Goal: Task Accomplishment & Management: Use online tool/utility

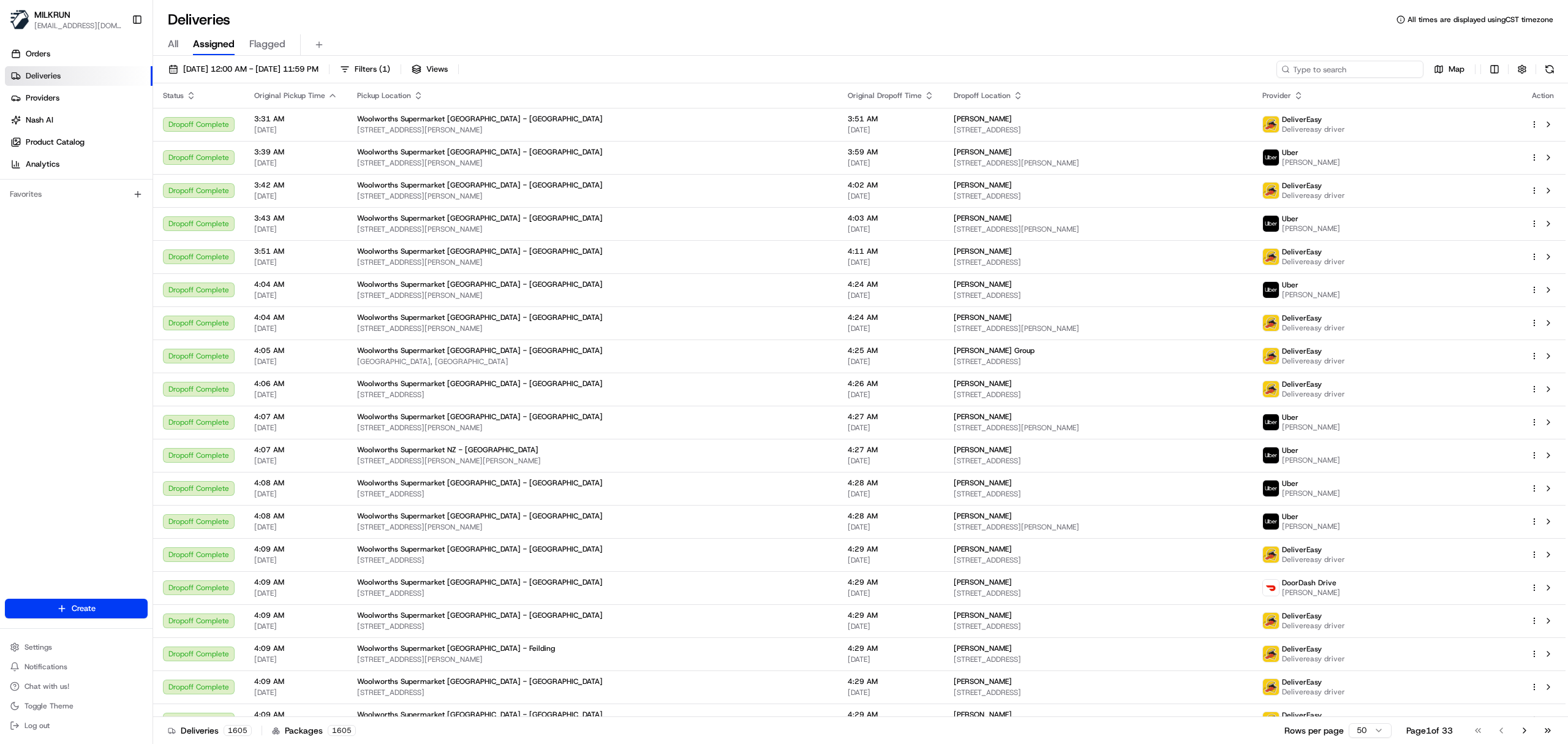
click at [1348, 66] on input at bounding box center [1349, 69] width 147 height 17
paste input "2c7498e9-b59e-47f3-b0a6-f67d4dcdd76a"
type input "2c7498e9-b59e-47f3-b0a6-f67d4dcdd76a"
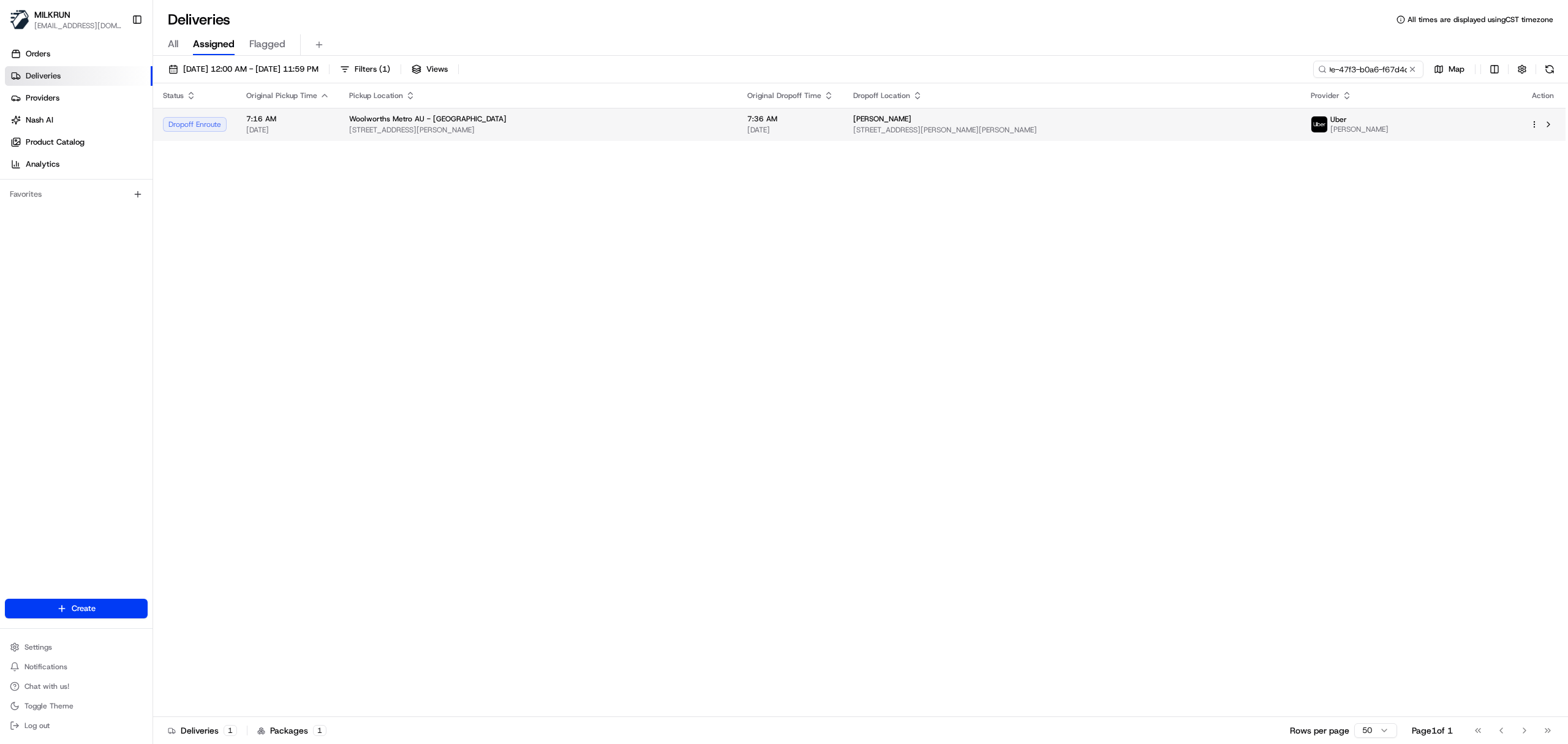
click at [1235, 125] on span "2 Hartley St, Rozelle, NSW 2039, AU" at bounding box center [1072, 130] width 438 height 10
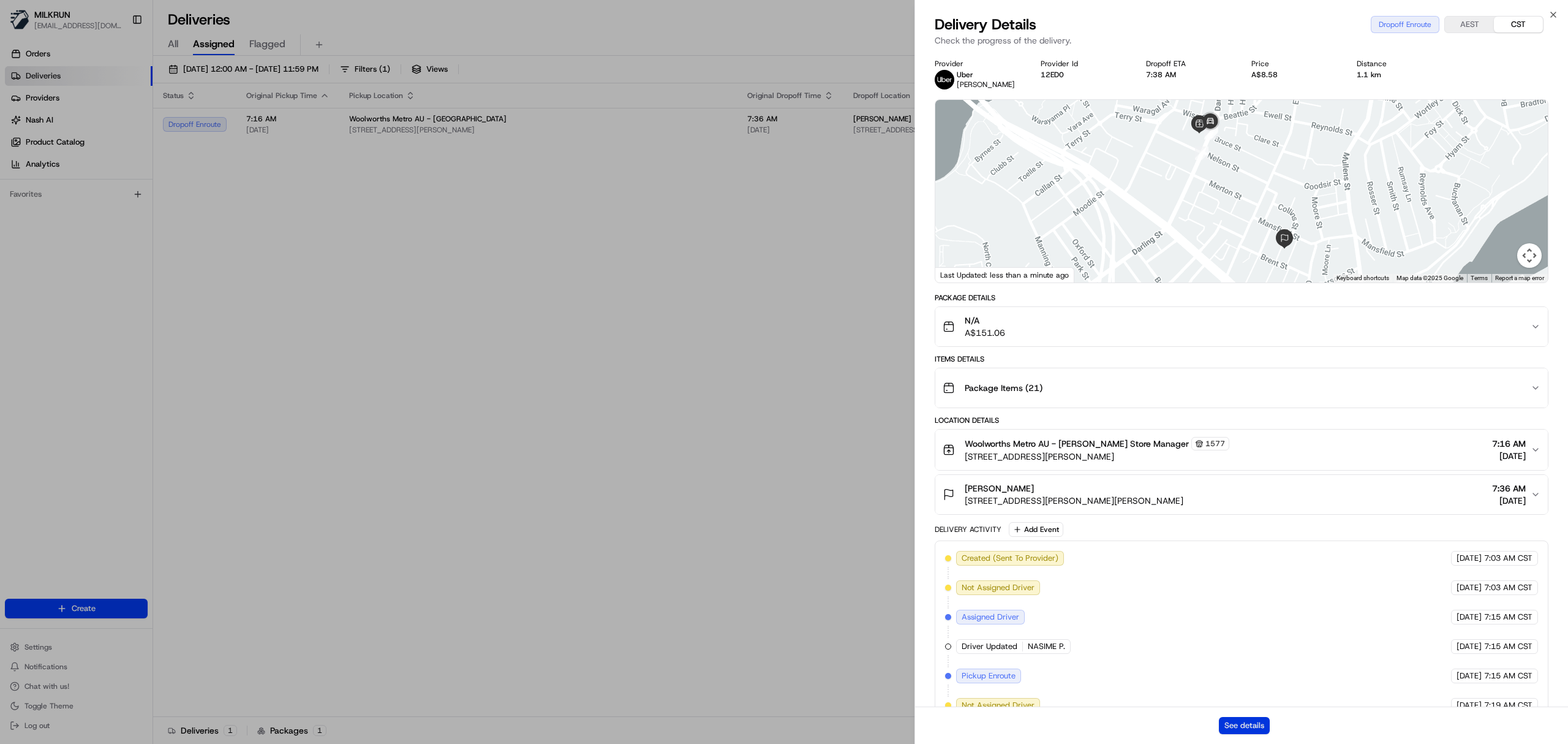
click at [1236, 729] on button "See details" at bounding box center [1244, 725] width 51 height 17
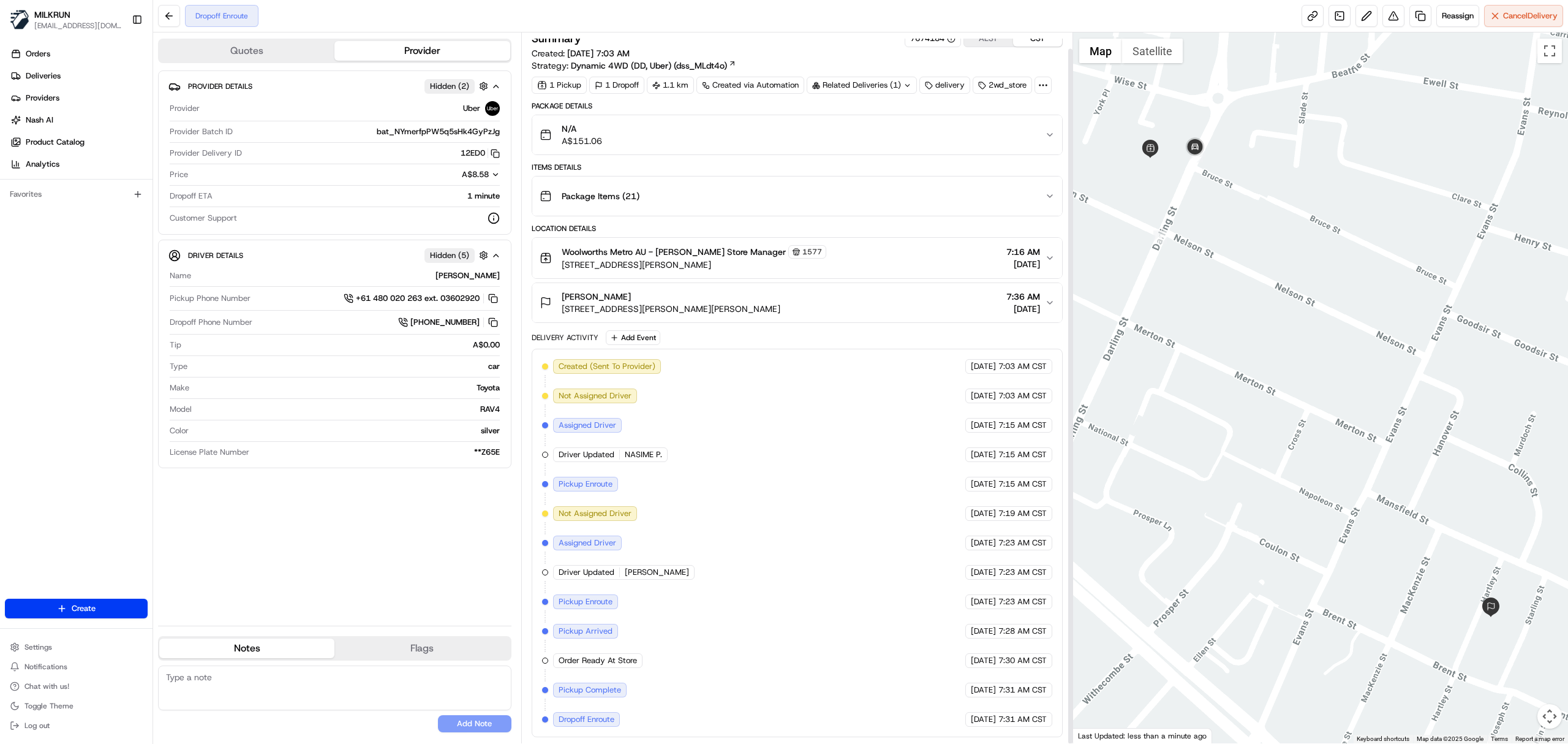
scroll to position [16, 0]
click at [1414, 11] on link at bounding box center [1421, 16] width 22 height 22
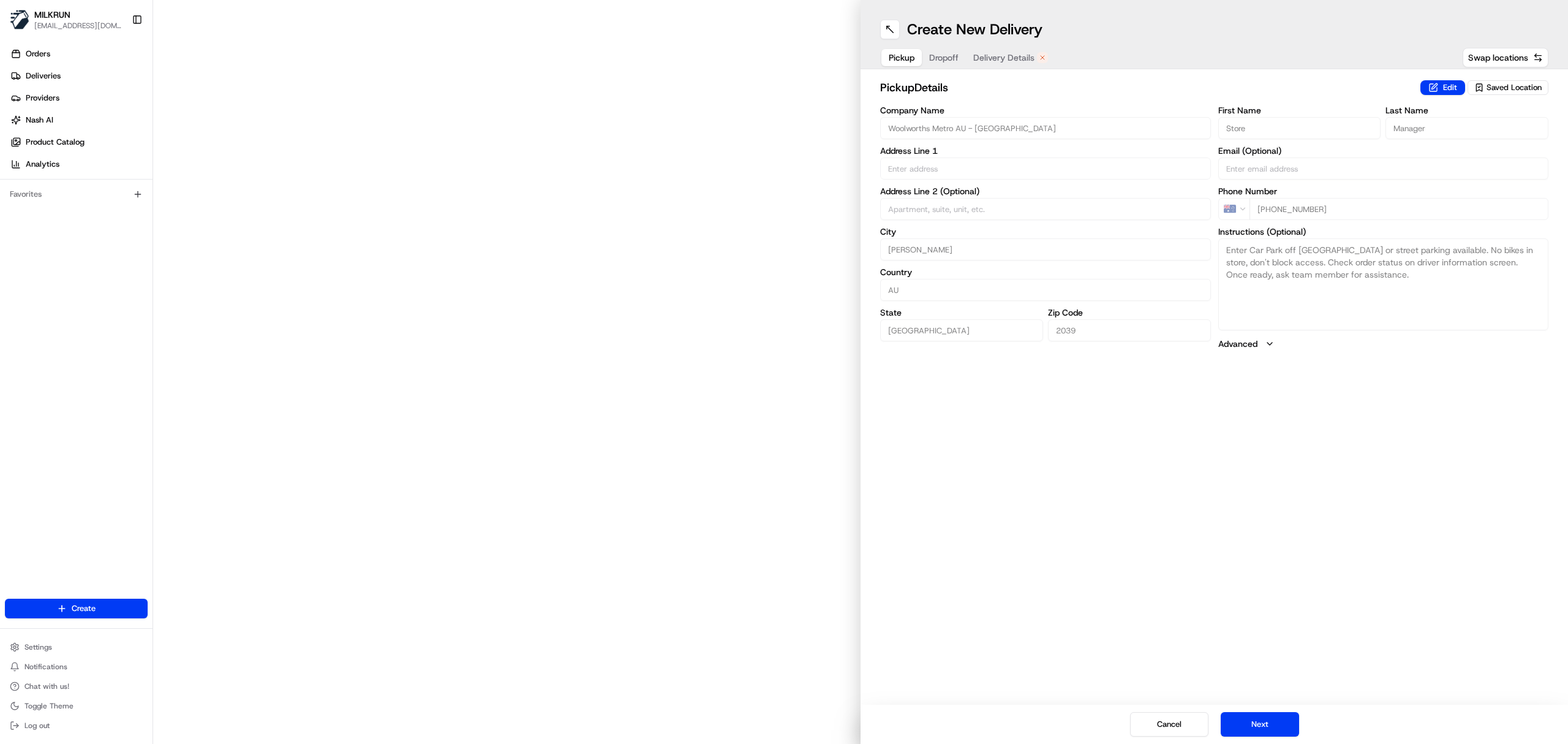
type input "605 Darling St"
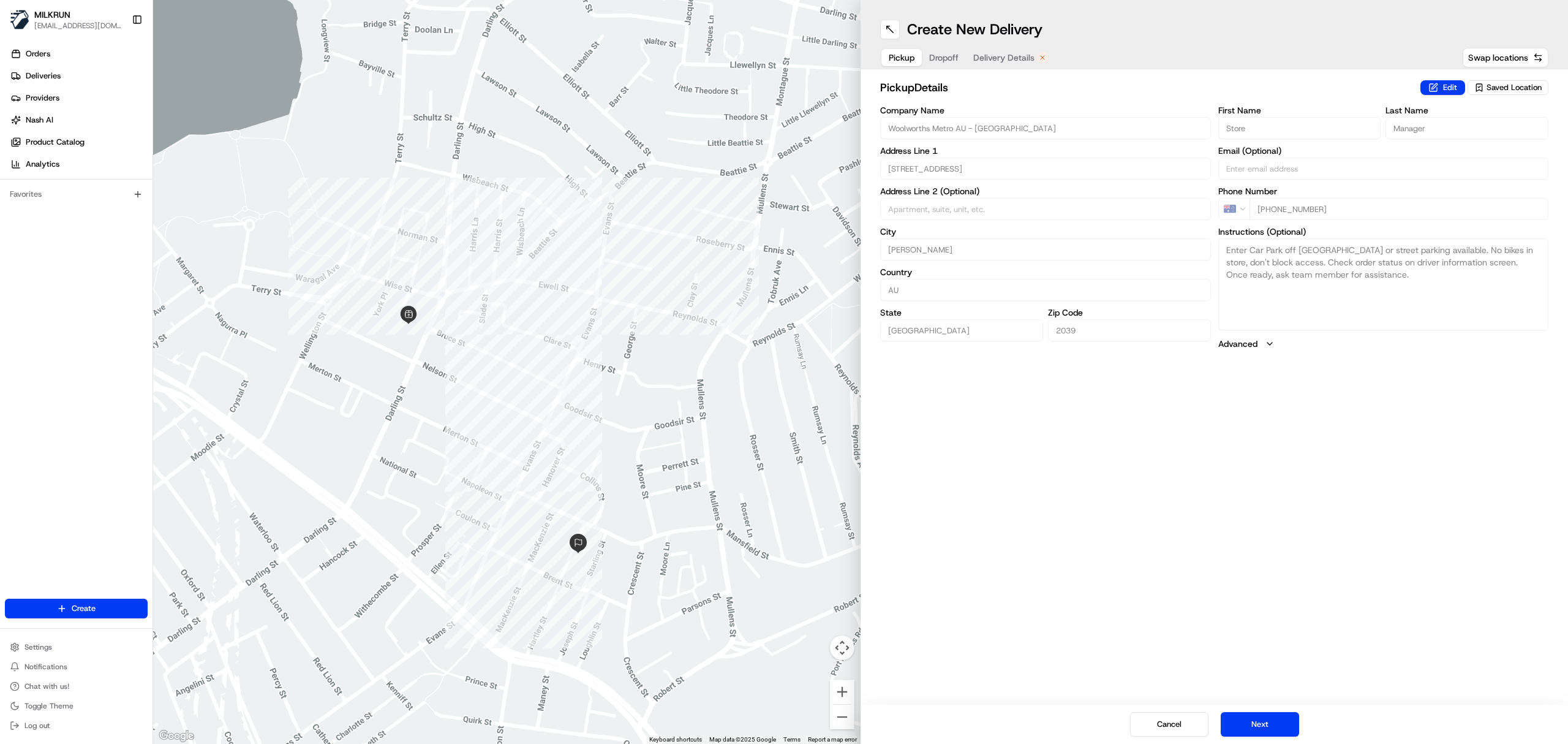
click at [1015, 54] on span "Delivery Details" at bounding box center [1004, 57] width 62 height 12
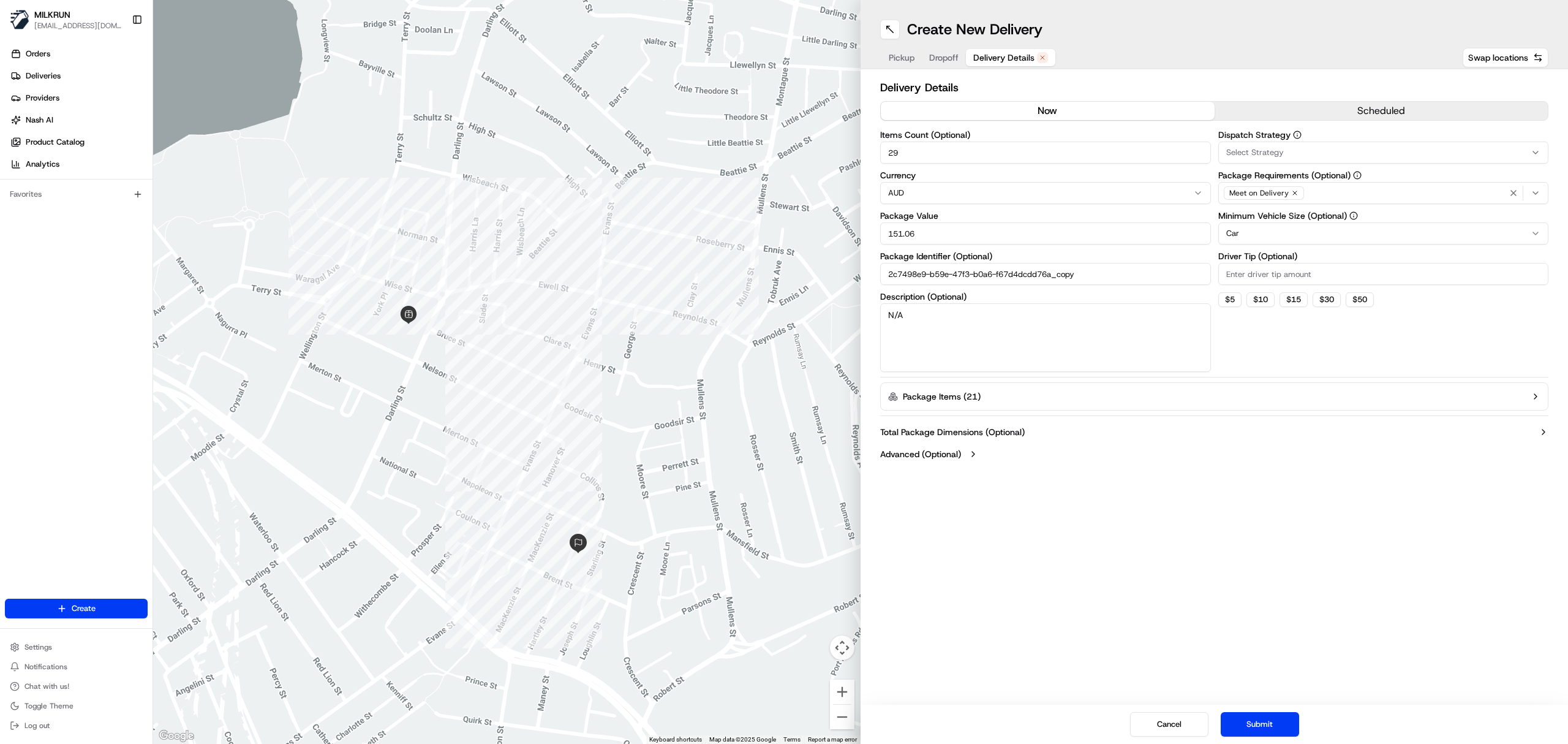
click at [1037, 111] on button "now" at bounding box center [1047, 111] width 334 height 19
click at [1245, 728] on button "Submit" at bounding box center [1260, 724] width 78 height 24
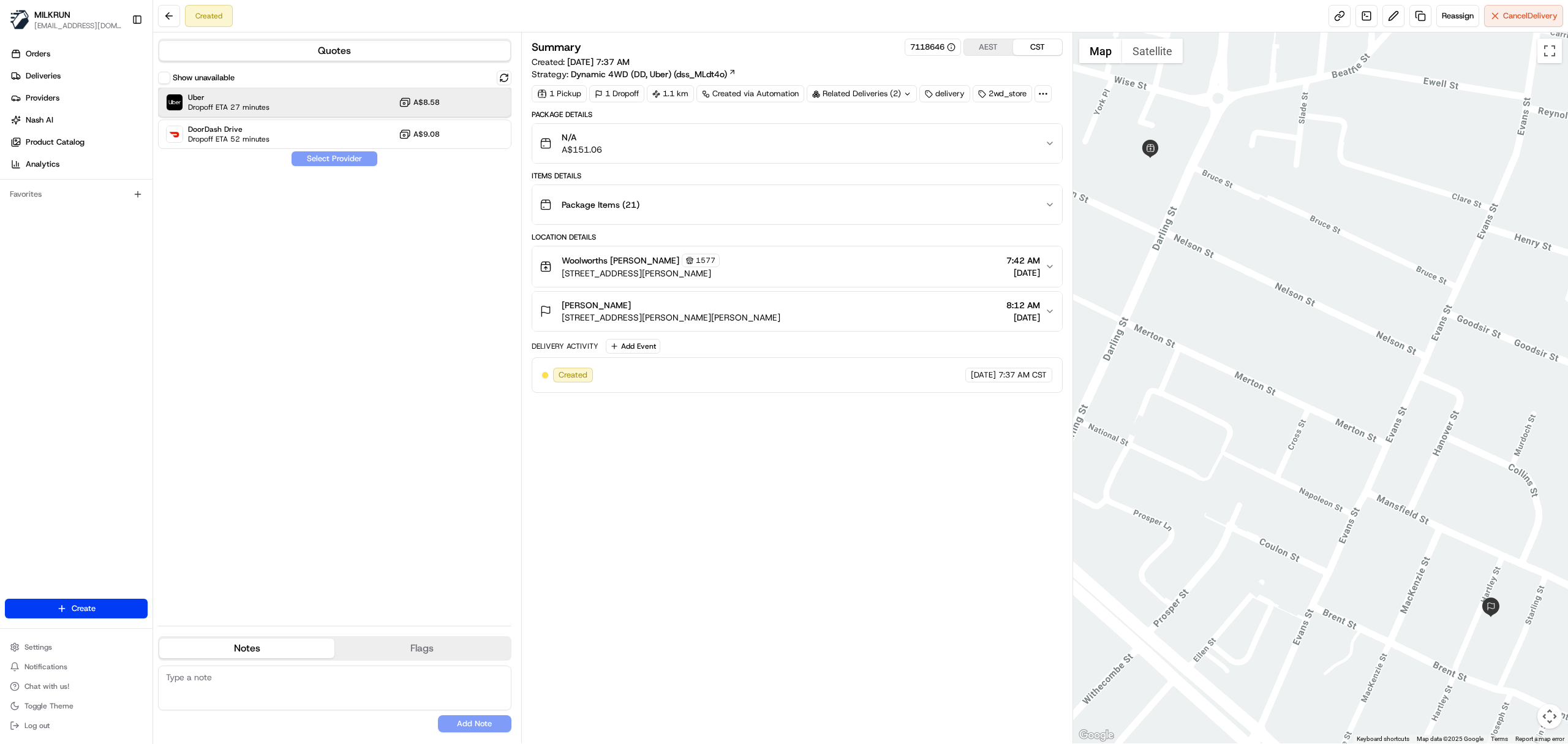
click at [285, 109] on div "Uber Dropoff ETA 27 minutes A$8.58" at bounding box center [335, 103] width 353 height 30
click at [339, 169] on div "Show unavailable Uber Dropoff ETA 27 minutes A$8.58 DoorDash Drive Dropoff ETA …" at bounding box center [335, 343] width 353 height 545
click at [336, 165] on button "Assign Provider" at bounding box center [335, 158] width 87 height 15
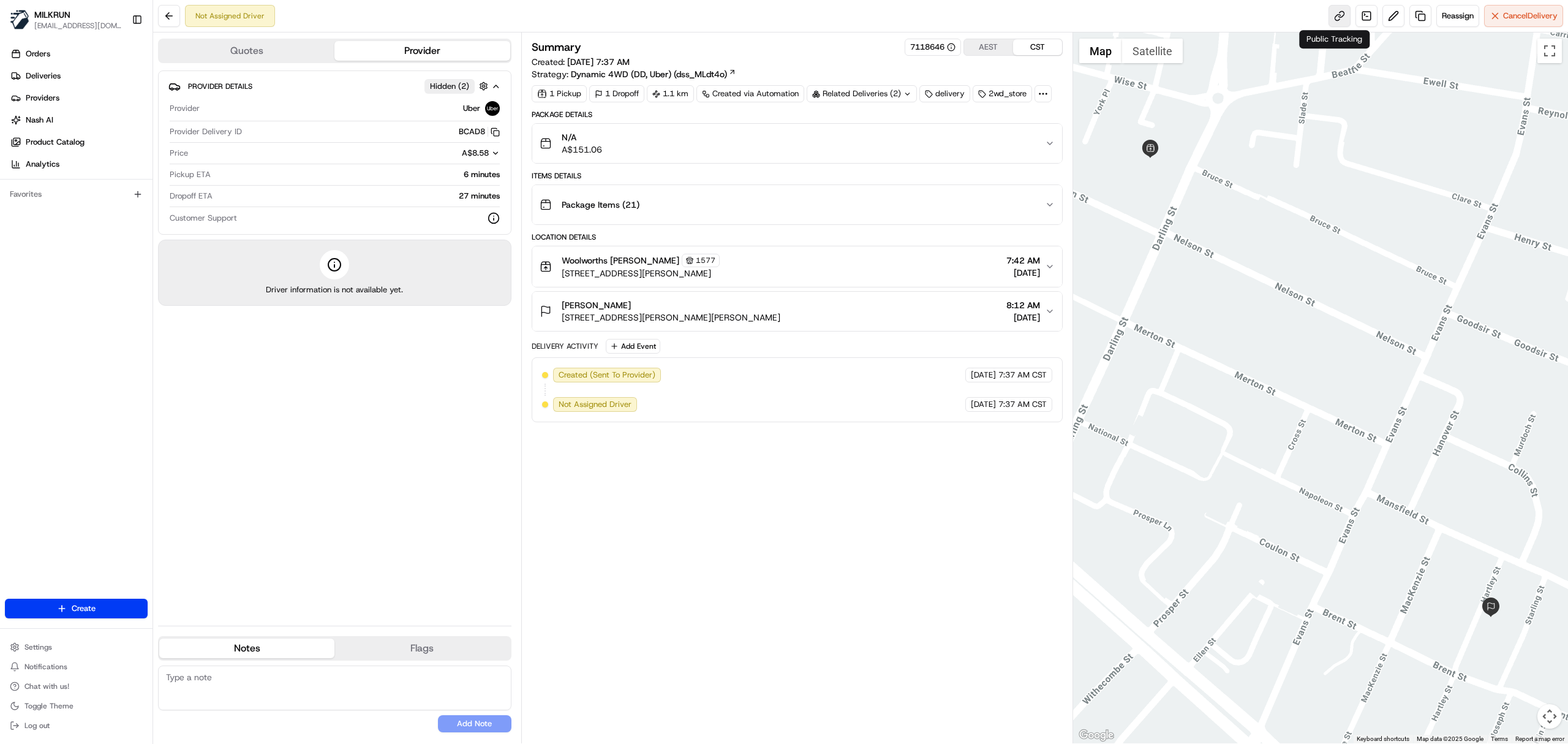
click at [1336, 25] on link at bounding box center [1339, 16] width 22 height 22
